Goal: Information Seeking & Learning: Compare options

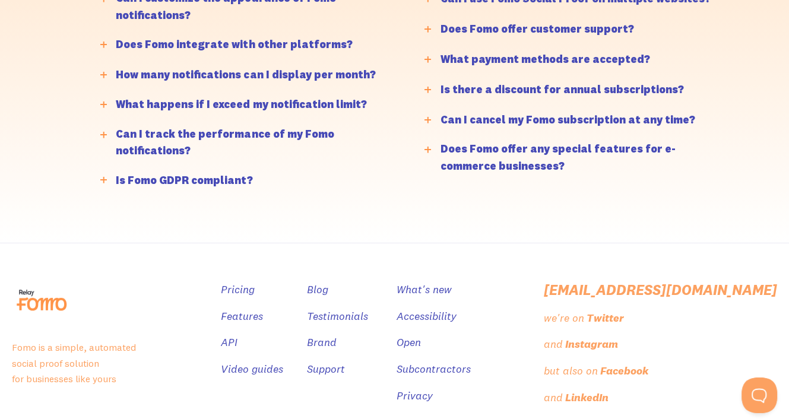
scroll to position [3061, 0]
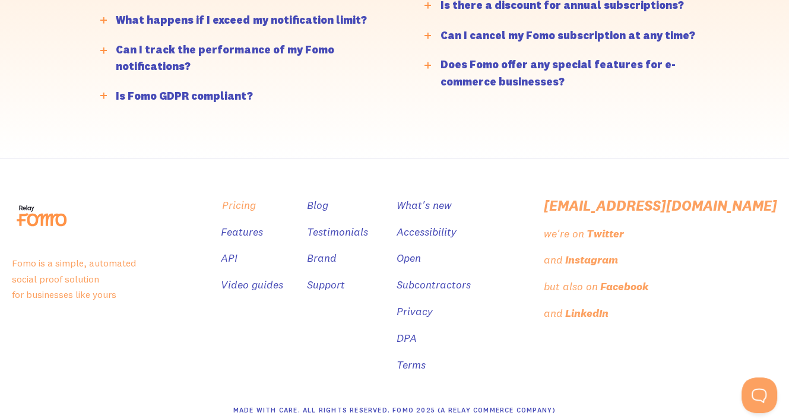
click at [256, 197] on link "Pricing" at bounding box center [239, 205] width 34 height 17
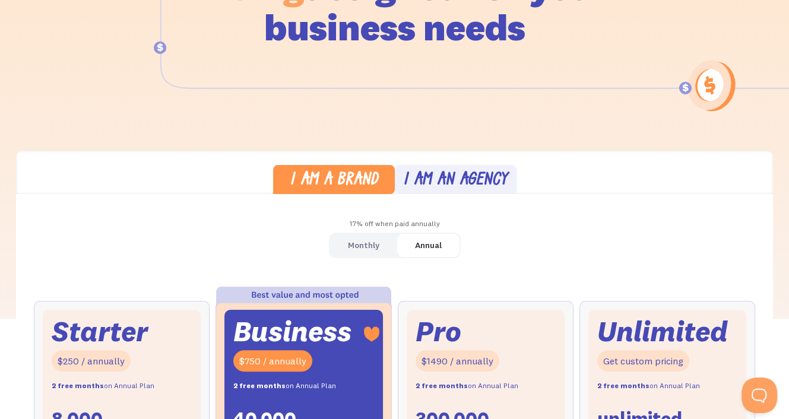
click at [449, 182] on div "I am an agency" at bounding box center [455, 180] width 104 height 17
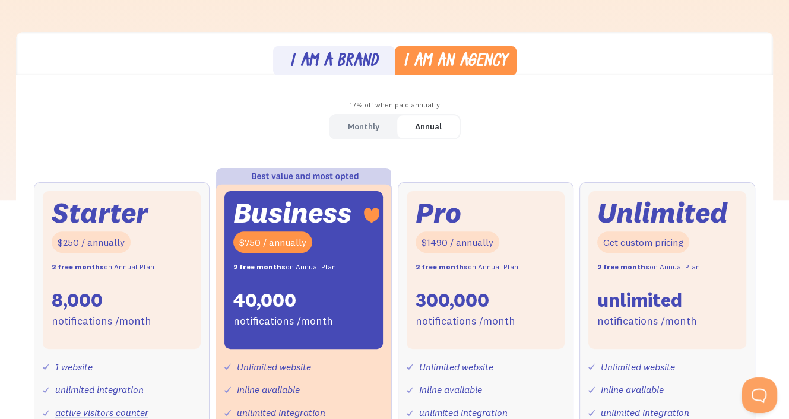
scroll to position [178, 0]
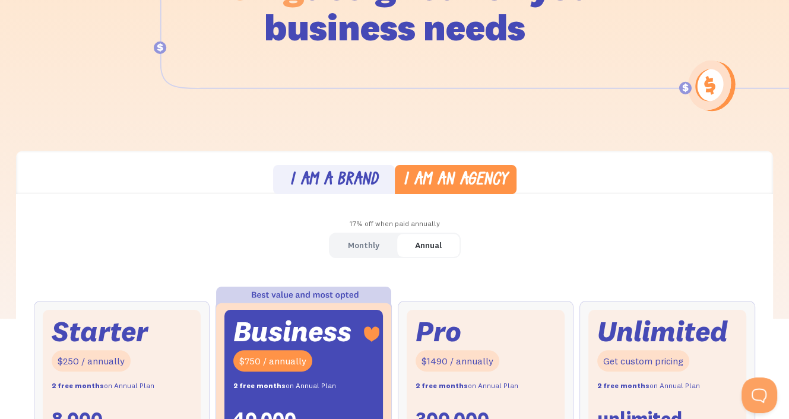
click at [369, 176] on div "I am a brand" at bounding box center [334, 180] width 88 height 17
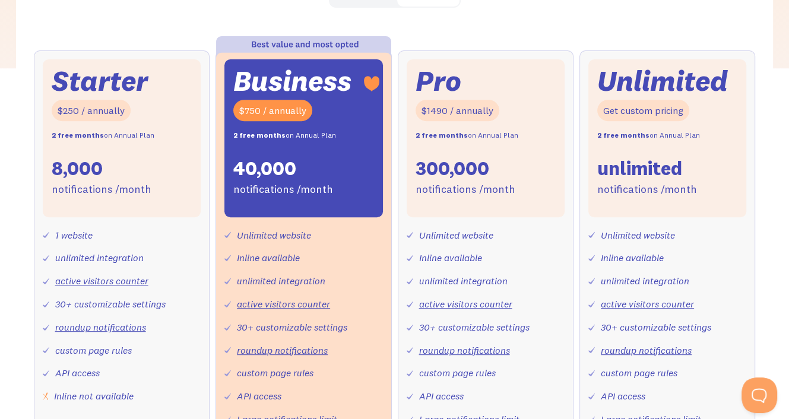
scroll to position [356, 0]
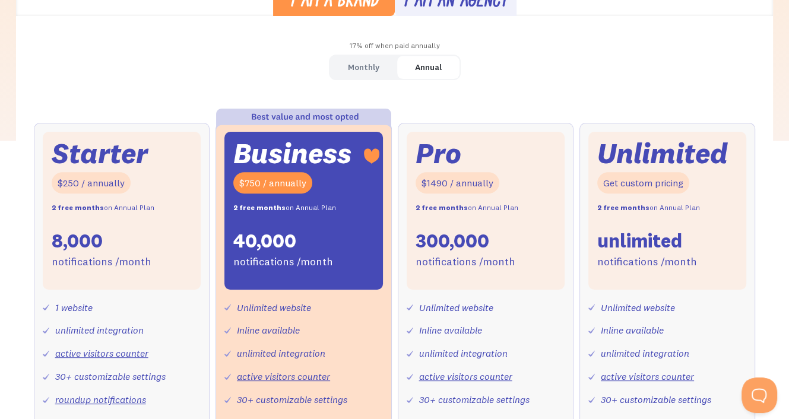
click at [426, 79] on div "Monthly Annual" at bounding box center [395, 68] width 132 height 26
click at [356, 69] on div "Monthly" at bounding box center [363, 67] width 31 height 17
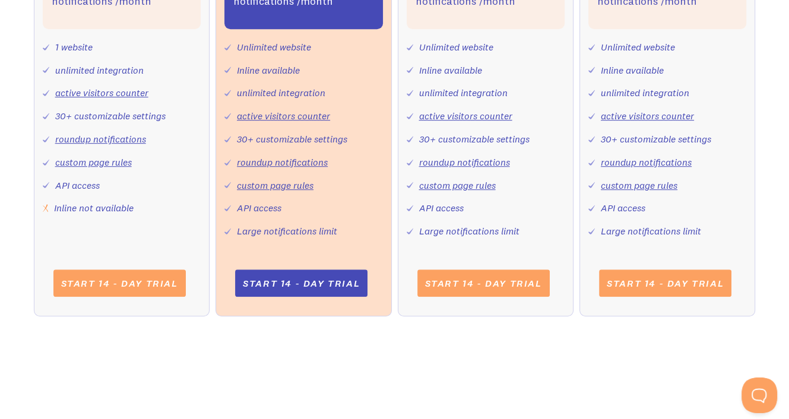
scroll to position [534, 0]
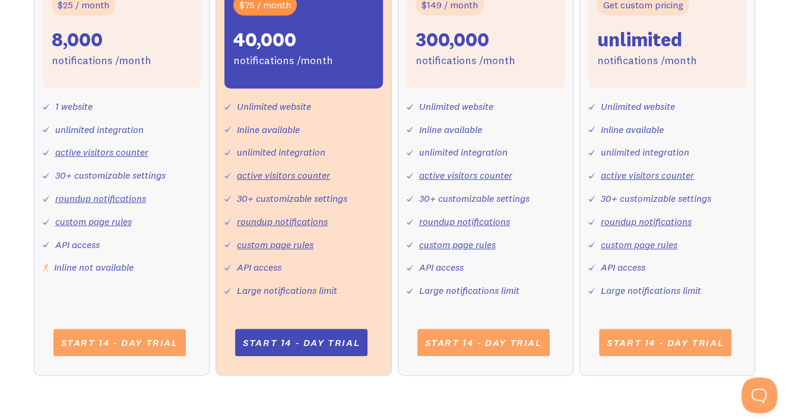
click at [285, 154] on div "unlimited integration" at bounding box center [281, 152] width 88 height 17
click at [293, 127] on div "Inline available" at bounding box center [268, 129] width 63 height 17
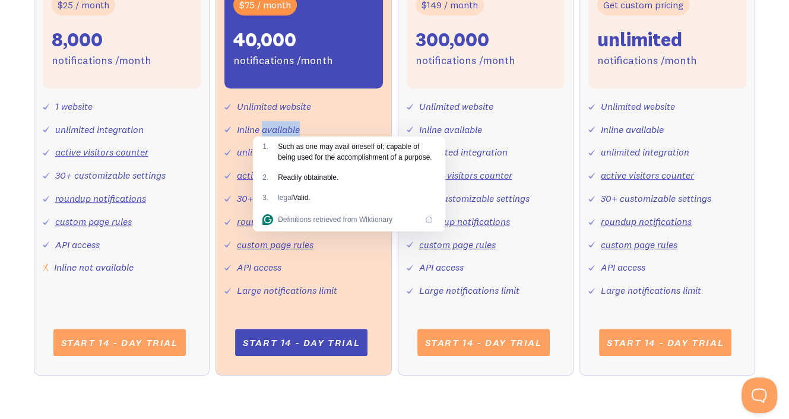
click at [283, 126] on div "Inline available" at bounding box center [268, 129] width 63 height 17
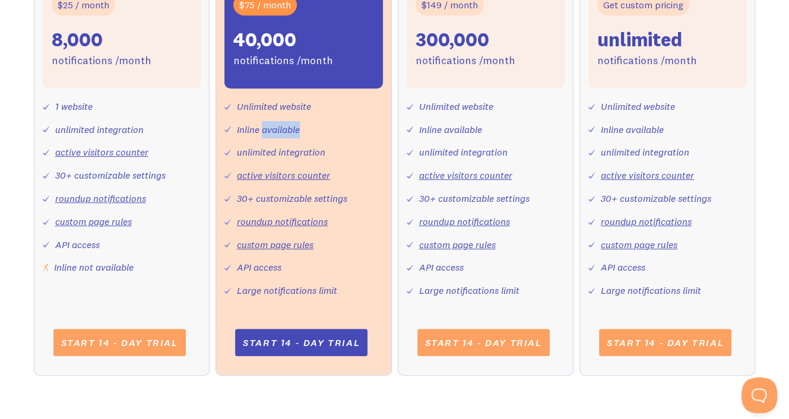
click at [283, 126] on div "Inline available" at bounding box center [268, 129] width 63 height 17
